Goal: Task Accomplishment & Management: Use online tool/utility

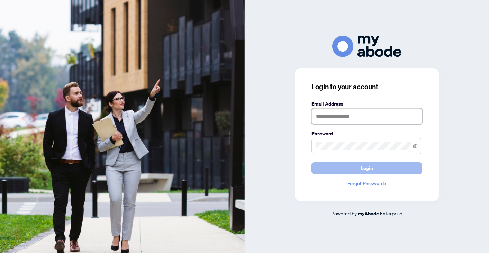
type input "**********"
click at [355, 170] on button "Login" at bounding box center [367, 168] width 111 height 12
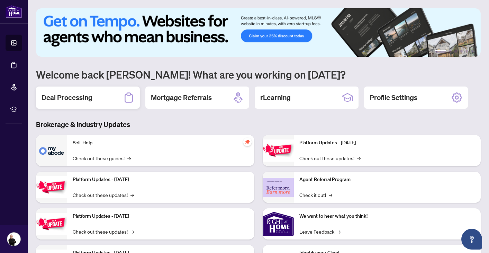
click at [96, 99] on div "Deal Processing" at bounding box center [88, 98] width 104 height 22
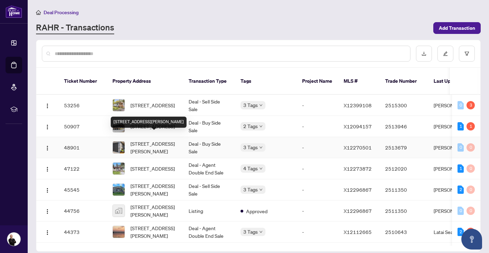
click at [148, 140] on span "[STREET_ADDRESS][PERSON_NAME]" at bounding box center [154, 147] width 47 height 15
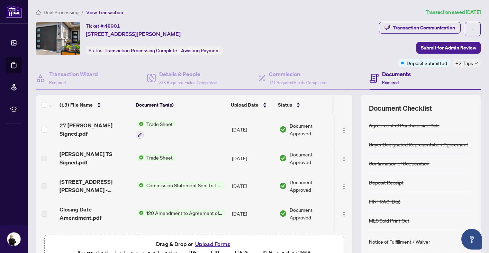
click at [477, 63] on icon "down" at bounding box center [476, 63] width 3 height 3
click at [334, 47] on div "Ticket #: 48901 [STREET_ADDRESS][PERSON_NAME] Status: Transaction Processing Co…" at bounding box center [206, 38] width 340 height 33
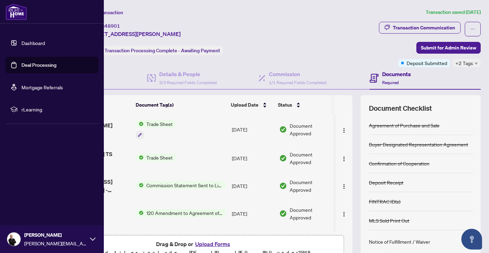
click at [30, 44] on link "Dashboard" at bounding box center [33, 43] width 24 height 6
